Goal: Check status: Check status

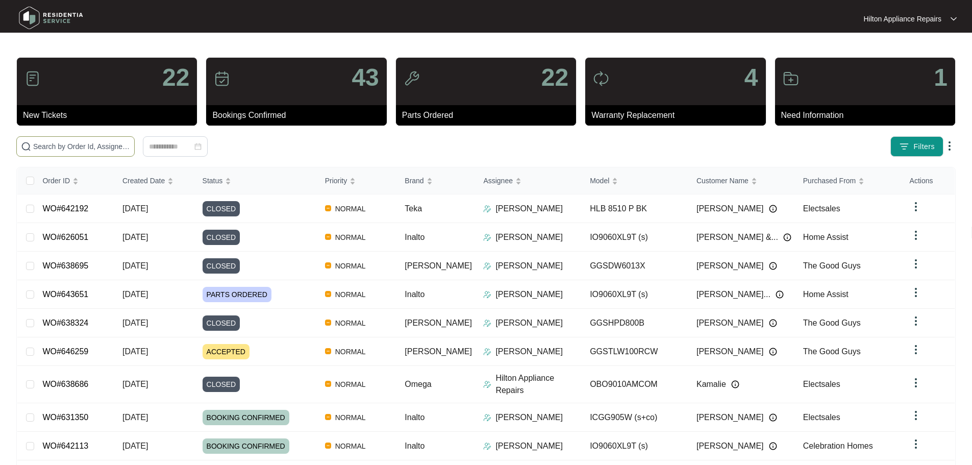
click at [113, 150] on input "text" at bounding box center [81, 146] width 97 height 11
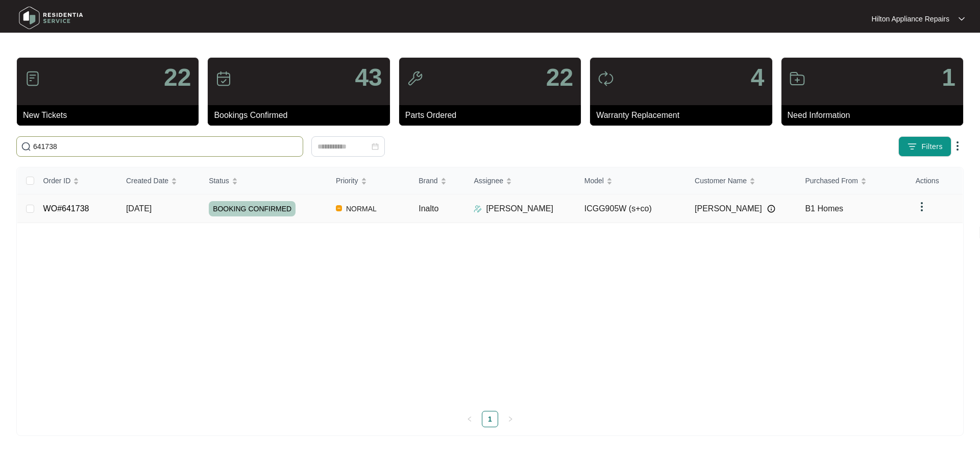
type input "641738"
click at [389, 207] on td "NORMAL" at bounding box center [369, 208] width 83 height 29
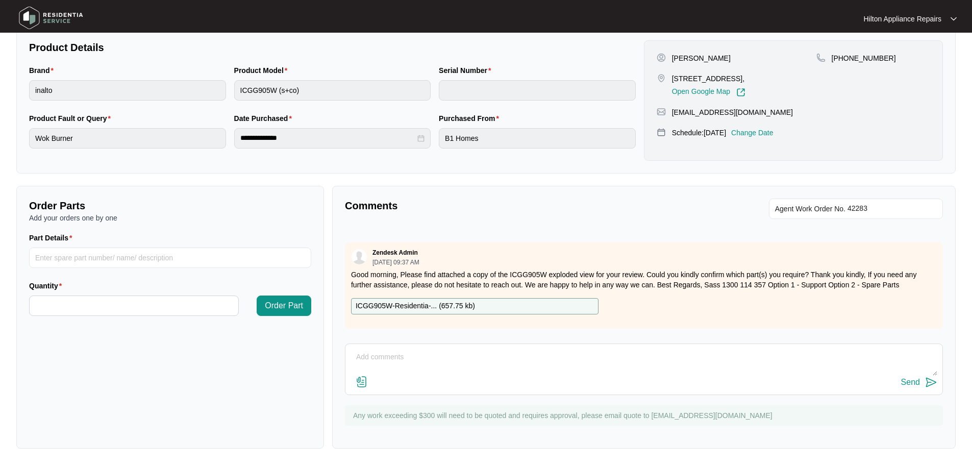
scroll to position [297, 0]
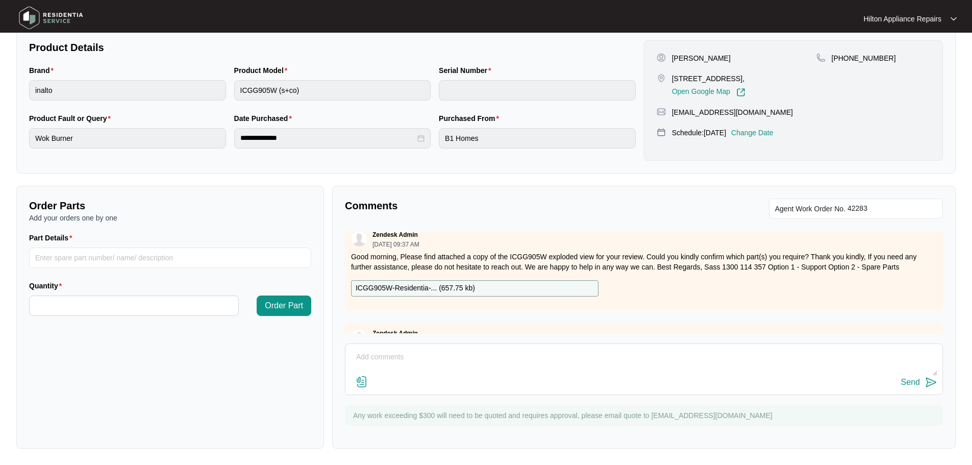
click at [395, 288] on p "ICGG905W-Residentia-... ( 657.75 kb )" at bounding box center [415, 288] width 119 height 11
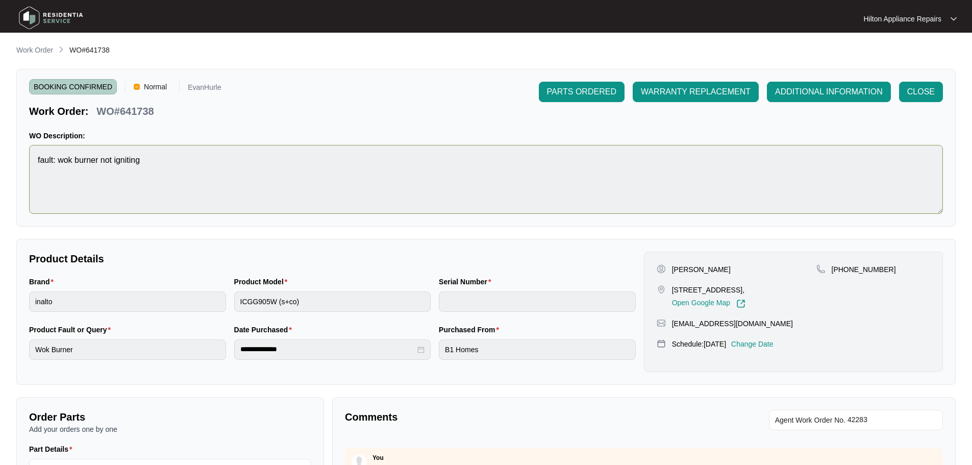
scroll to position [0, 0]
click at [24, 48] on p "Work Order" at bounding box center [34, 50] width 37 height 10
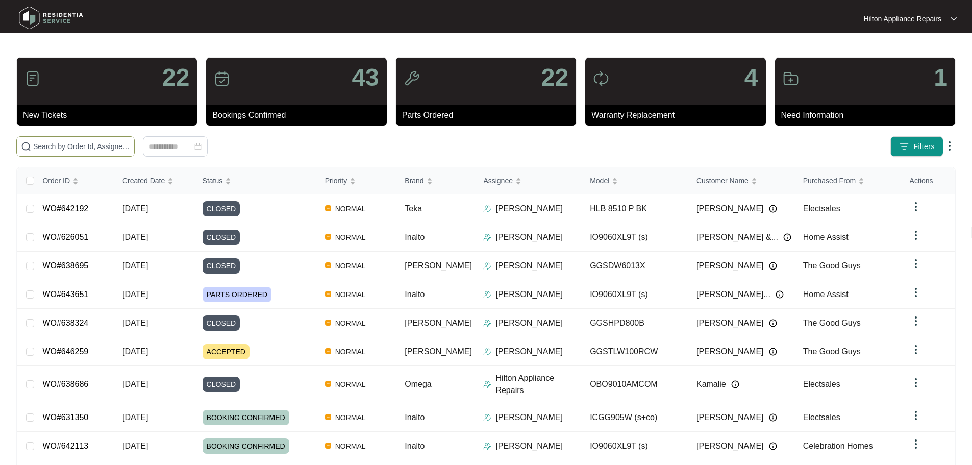
click at [130, 144] on input "text" at bounding box center [81, 146] width 97 height 11
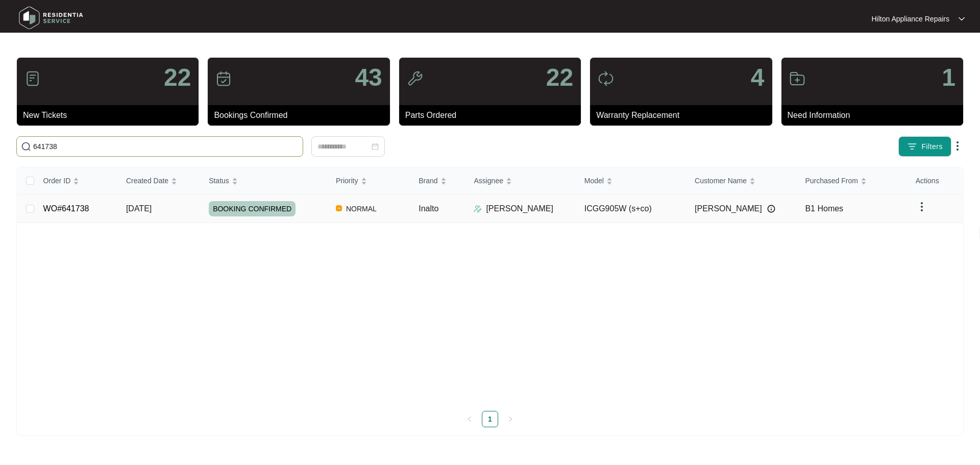
type input "641738"
click at [113, 207] on td "WO#641738" at bounding box center [76, 208] width 83 height 29
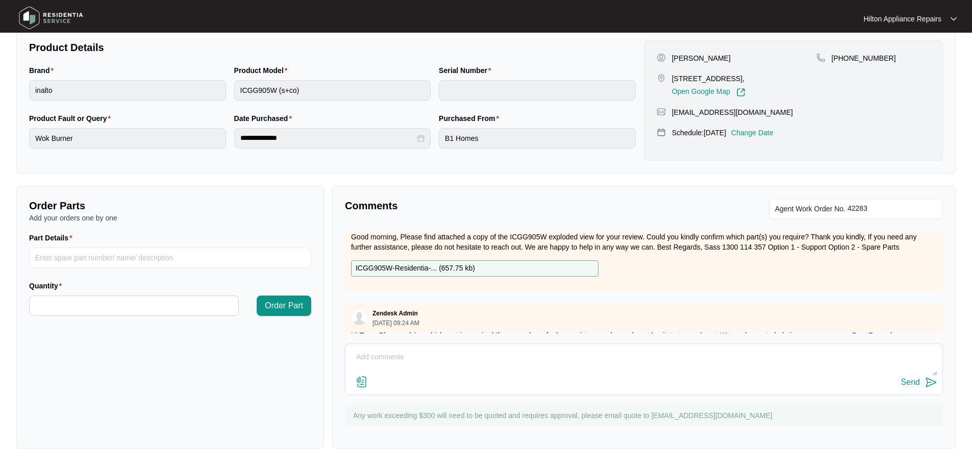
scroll to position [349, 0]
